Goal: Download file/media

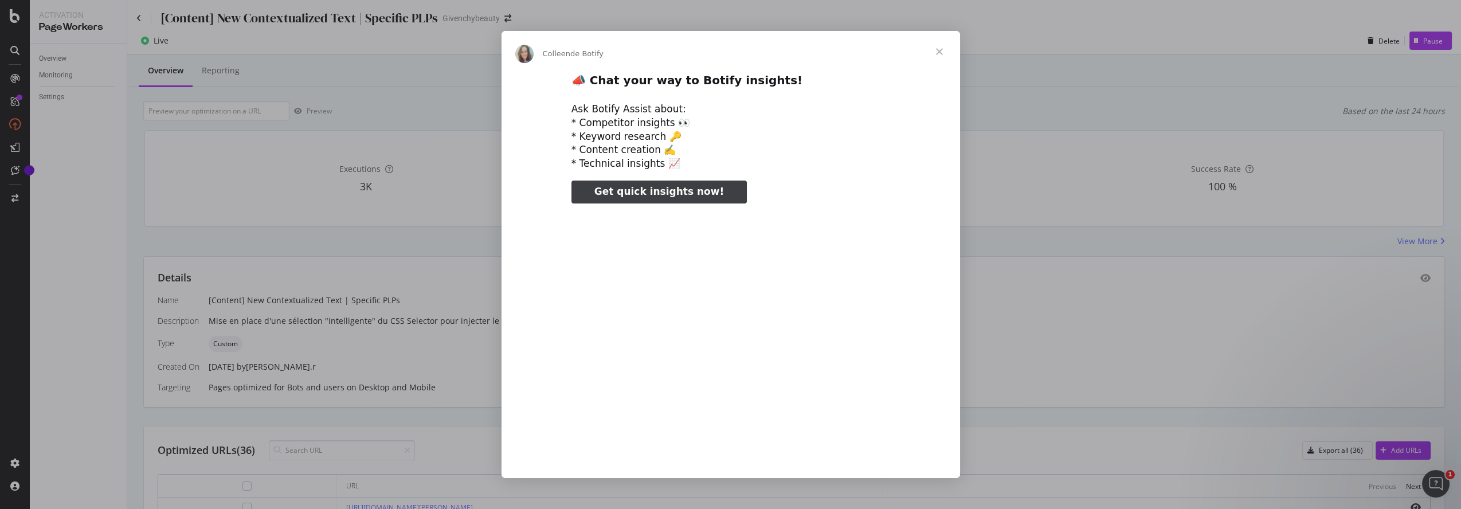
type input "66472"
click at [935, 50] on span "Fermer" at bounding box center [939, 51] width 41 height 41
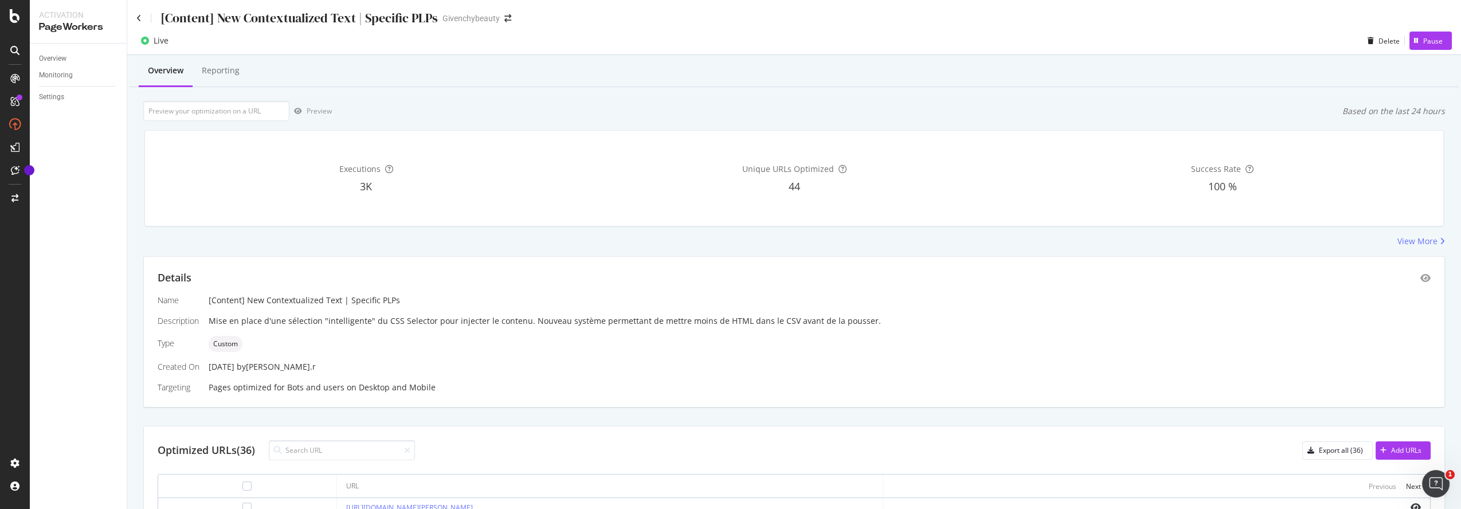
scroll to position [255, 0]
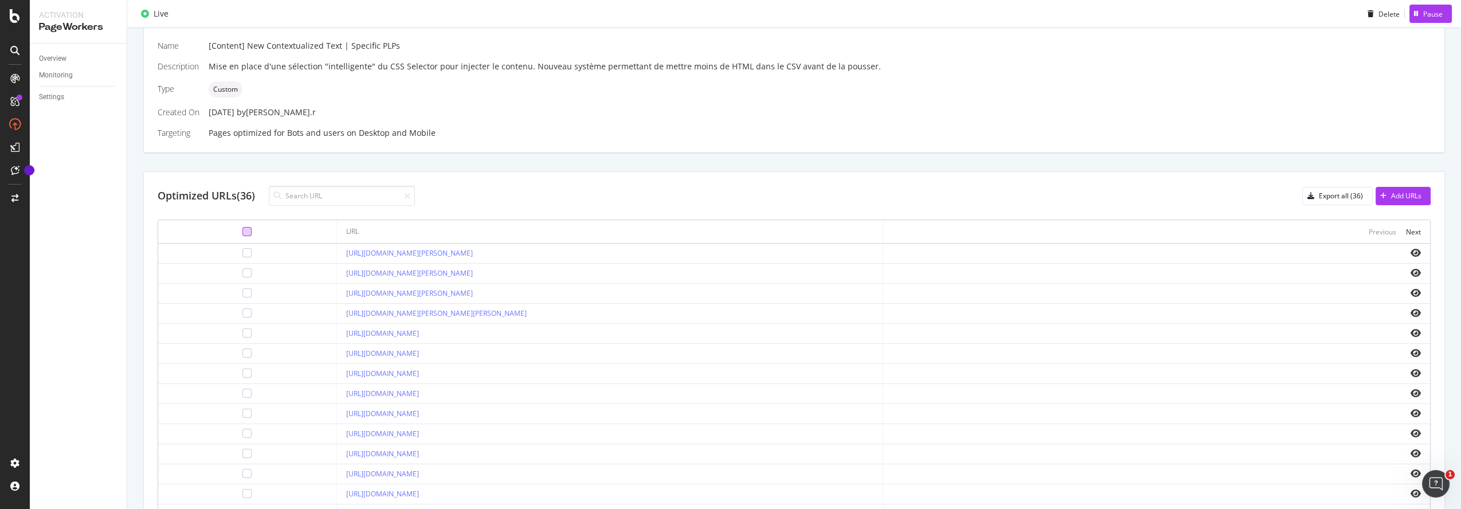
click at [243, 228] on div at bounding box center [247, 231] width 9 height 9
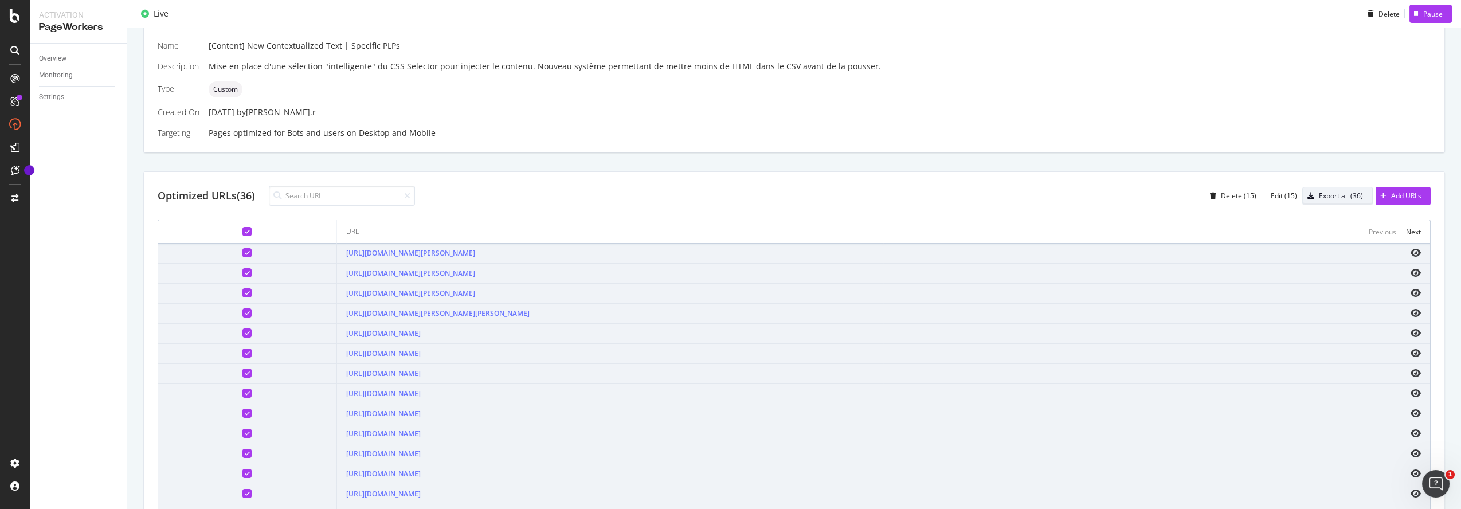
click at [1330, 194] on div "Export all (36)" at bounding box center [1341, 196] width 44 height 10
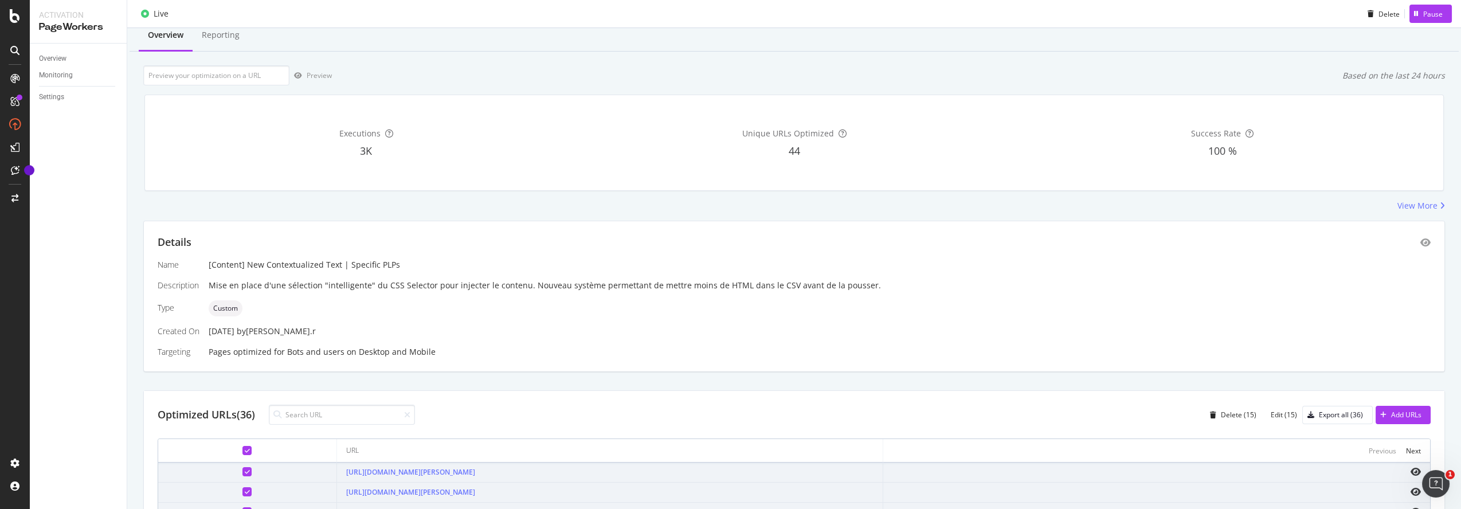
scroll to position [0, 0]
